Goal: Task Accomplishment & Management: Use online tool/utility

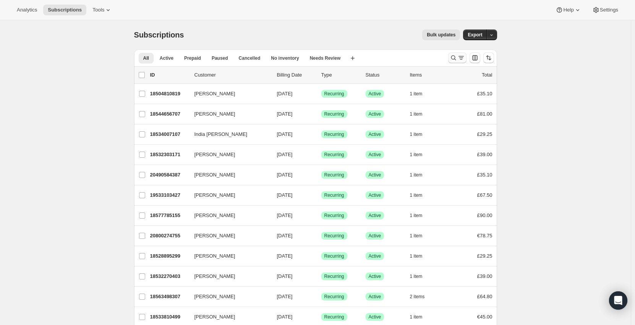
click at [456, 56] on icon "Search and filter results" at bounding box center [454, 58] width 8 height 8
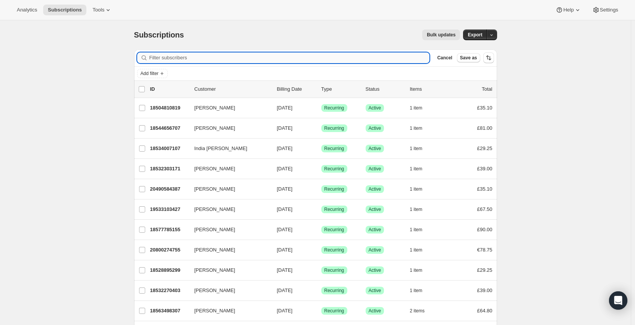
type input "As we have not heard back from you, this ticket will now close. Please feel fre…"
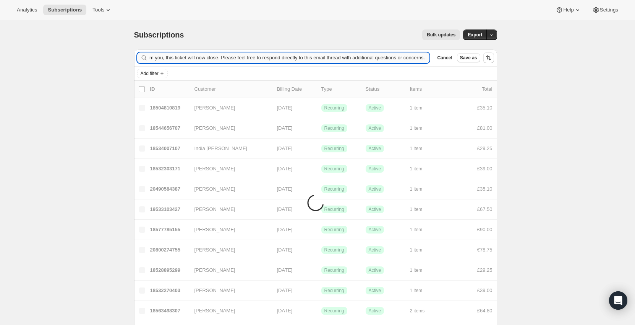
click at [214, 53] on input "As we have not heard back from you, this ticket will now close. Please feel fre…" at bounding box center [289, 57] width 281 height 11
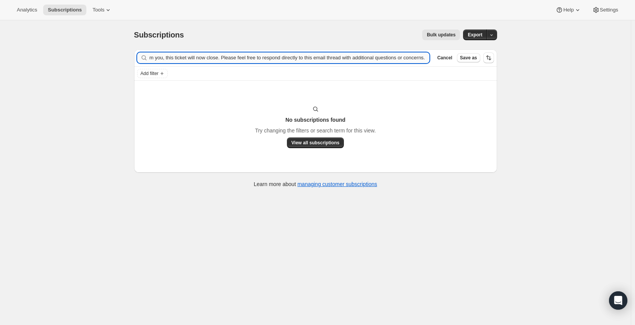
click at [214, 53] on input "As we have not heard back from you, this ticket will now close. Please feel fre…" at bounding box center [289, 57] width 281 height 11
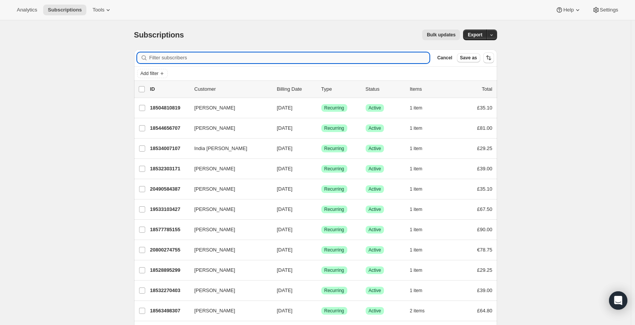
click at [173, 58] on input "Filter subscribers" at bounding box center [289, 57] width 281 height 11
paste input "[EMAIL_ADDRESS][DOMAIN_NAME]"
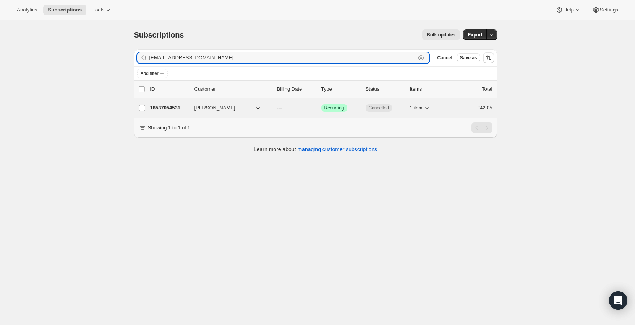
type input "[EMAIL_ADDRESS][DOMAIN_NAME]"
click at [170, 106] on p "18537054531" at bounding box center [169, 108] width 38 height 8
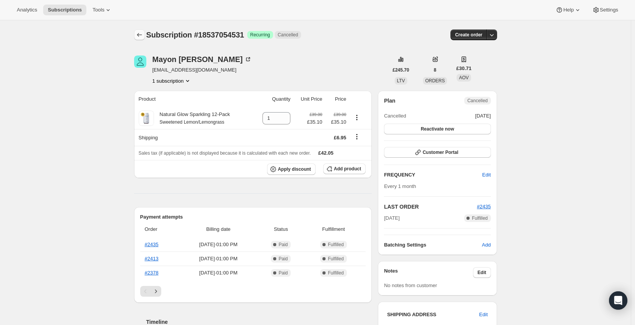
click at [142, 35] on icon "Subscriptions" at bounding box center [140, 35] width 8 height 8
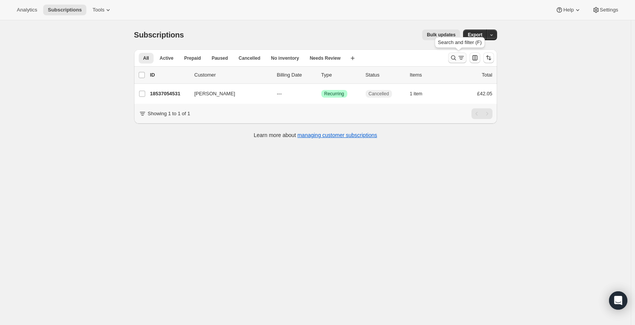
click at [458, 58] on icon "Search and filter results" at bounding box center [454, 58] width 8 height 8
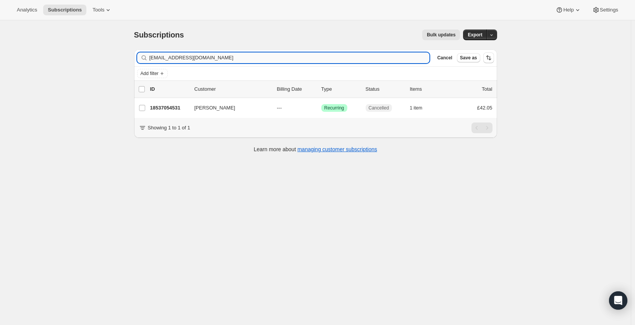
click at [214, 57] on input "[EMAIL_ADDRESS][DOMAIN_NAME]" at bounding box center [289, 57] width 281 height 11
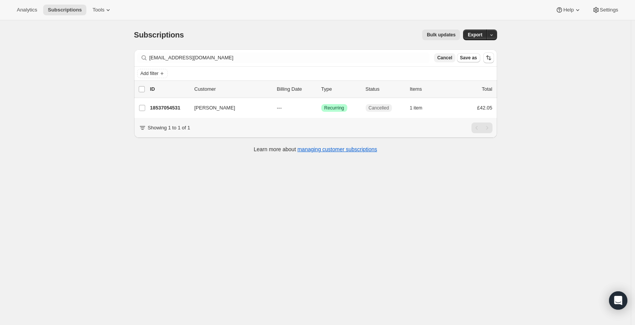
click at [449, 58] on span "Cancel" at bounding box center [444, 58] width 15 height 6
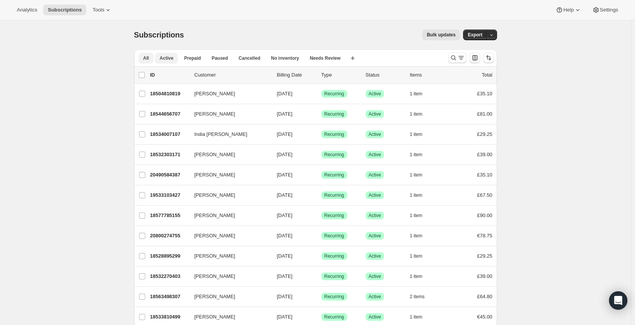
click at [175, 61] on button "Active" at bounding box center [166, 58] width 23 height 11
click at [144, 75] on input "0 selected" at bounding box center [142, 75] width 6 height 6
checkbox input "true"
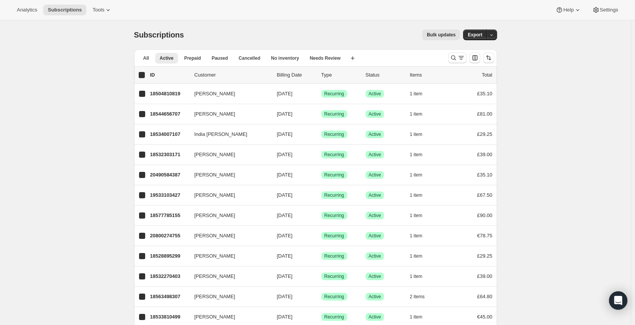
checkbox input "true"
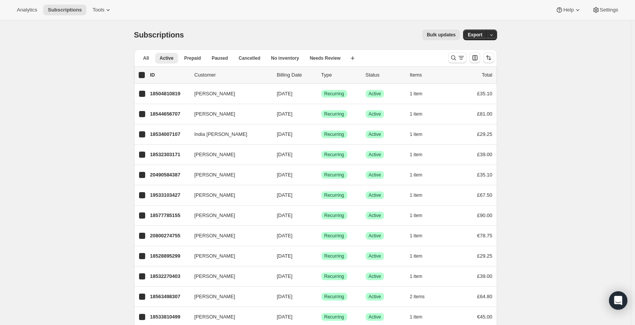
checkbox input "true"
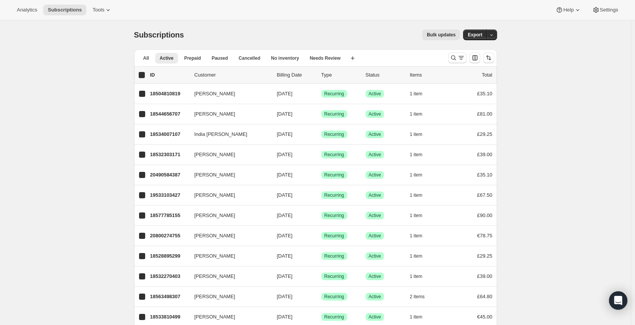
checkbox input "true"
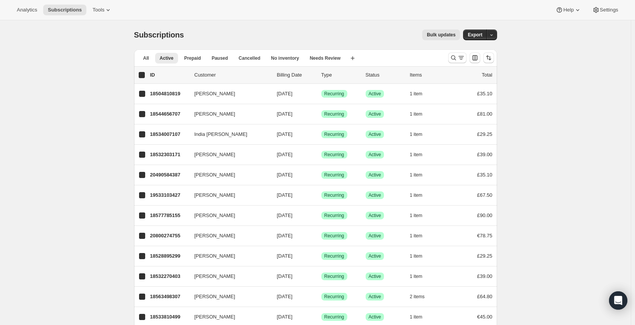
checkbox input "true"
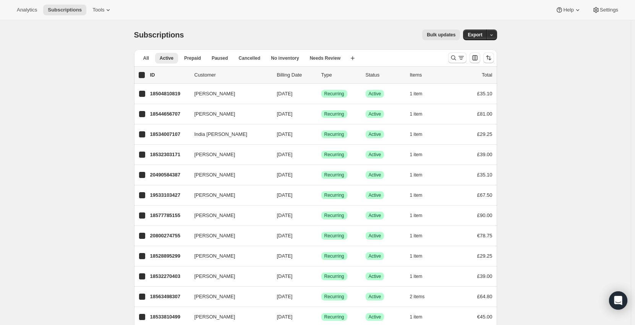
checkbox input "true"
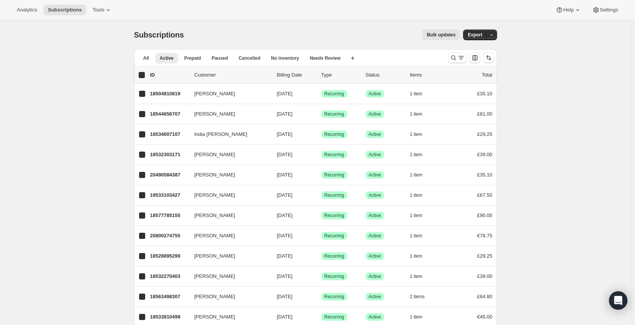
checkbox input "true"
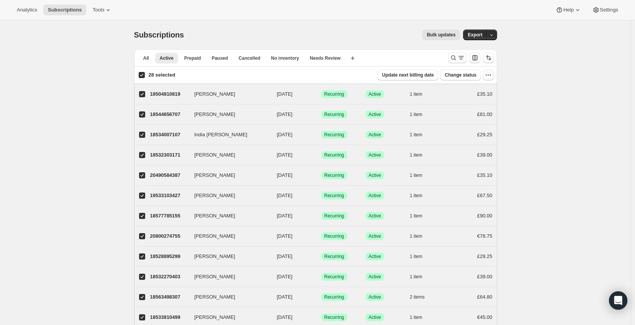
click at [492, 74] on icon "button" at bounding box center [489, 75] width 8 height 8
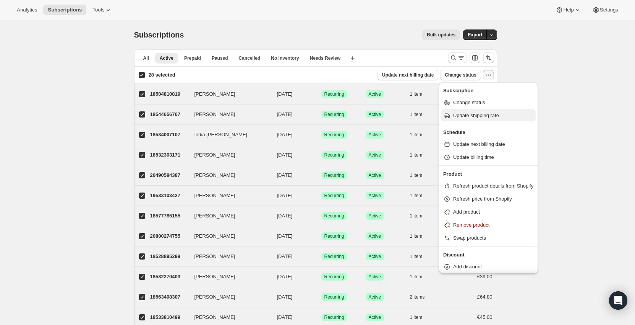
click at [486, 118] on span "Update shipping rate" at bounding box center [476, 115] width 46 height 6
select select "15"
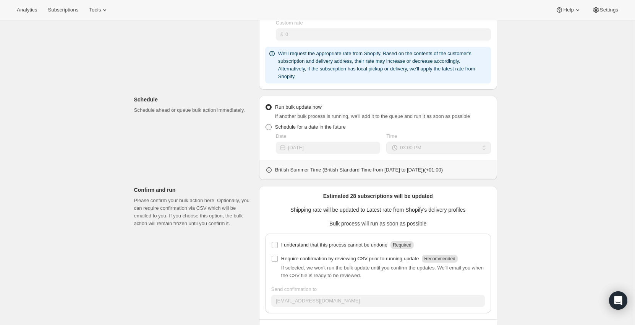
scroll to position [198, 0]
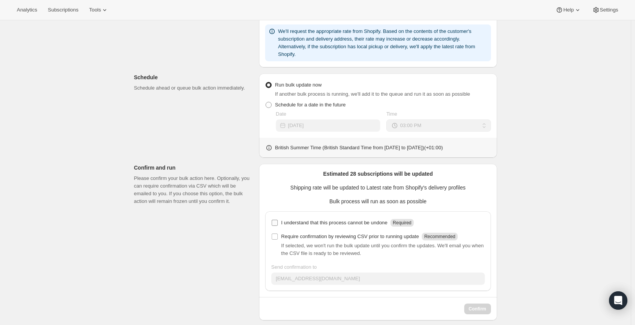
click at [278, 219] on input "I understand that this process cannot be undone Required" at bounding box center [275, 222] width 6 height 6
checkbox input "true"
click at [484, 305] on span "Confirm" at bounding box center [478, 308] width 18 height 6
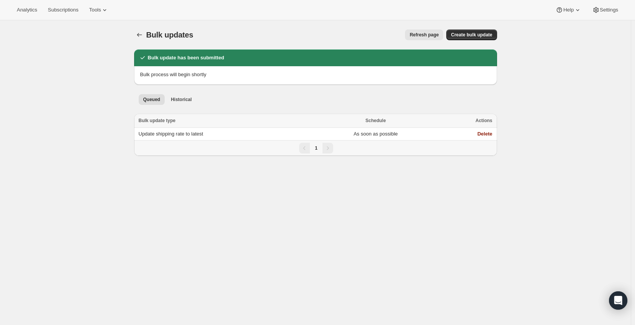
click at [422, 29] on button "Refresh page" at bounding box center [424, 34] width 38 height 11
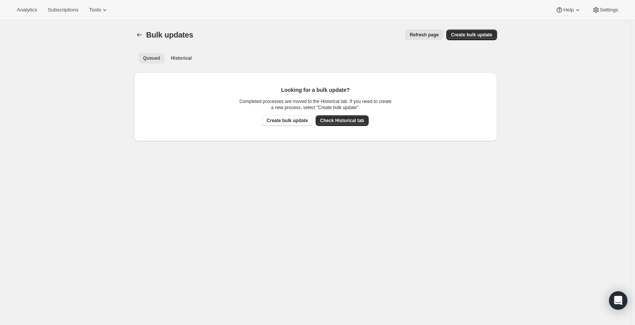
click at [179, 54] on button "Historical" at bounding box center [181, 58] width 30 height 11
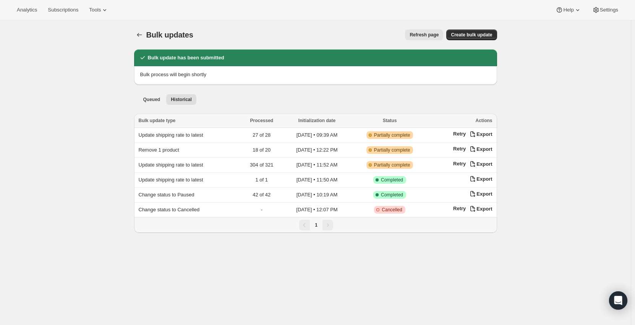
click at [428, 32] on span "Refresh page" at bounding box center [424, 35] width 29 height 6
click at [278, 134] on td "27 of 28" at bounding box center [262, 135] width 42 height 15
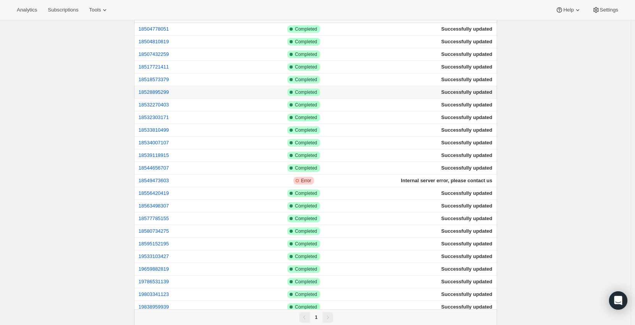
scroll to position [115, 0]
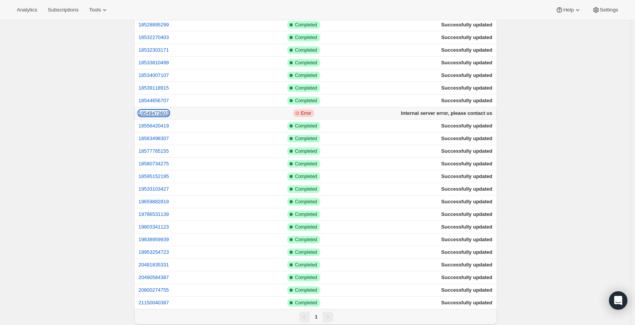
click at [159, 113] on button "18549473603" at bounding box center [154, 113] width 31 height 6
drag, startPoint x: 493, startPoint y: 114, endPoint x: 403, endPoint y: 114, distance: 90.2
click at [403, 114] on td "Internal server error, please contact us" at bounding box center [427, 113] width 140 height 13
drag, startPoint x: 604, startPoint y: 119, endPoint x: 592, endPoint y: 122, distance: 11.8
click at [602, 120] on div "Update shipping rate to latest. This page is ready Update shipping rate to late…" at bounding box center [315, 120] width 631 height 428
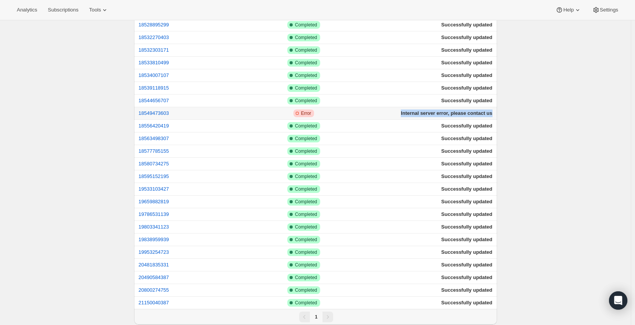
drag, startPoint x: 401, startPoint y: 112, endPoint x: 496, endPoint y: 112, distance: 95.2
click at [496, 112] on td "Internal server error, please contact us" at bounding box center [427, 113] width 140 height 13
copy span "Internal server error, please contact us"
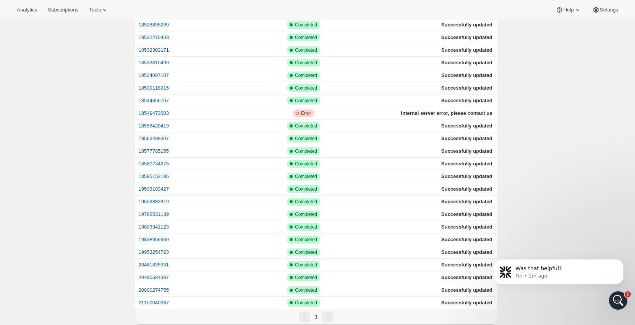
click at [86, 121] on div "Update shipping rate to latest. This page is ready Update shipping rate to late…" at bounding box center [315, 120] width 631 height 428
